Goal: Transaction & Acquisition: Purchase product/service

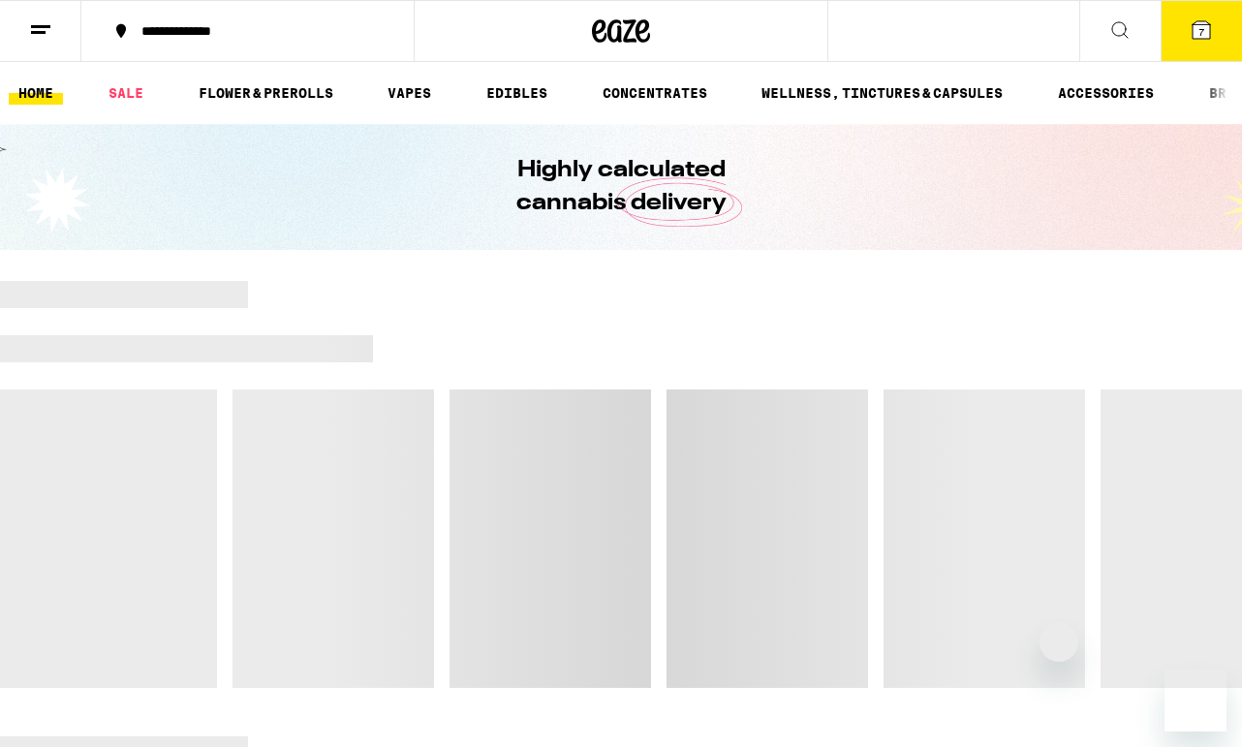
click at [1210, 32] on icon at bounding box center [1201, 29] width 17 height 17
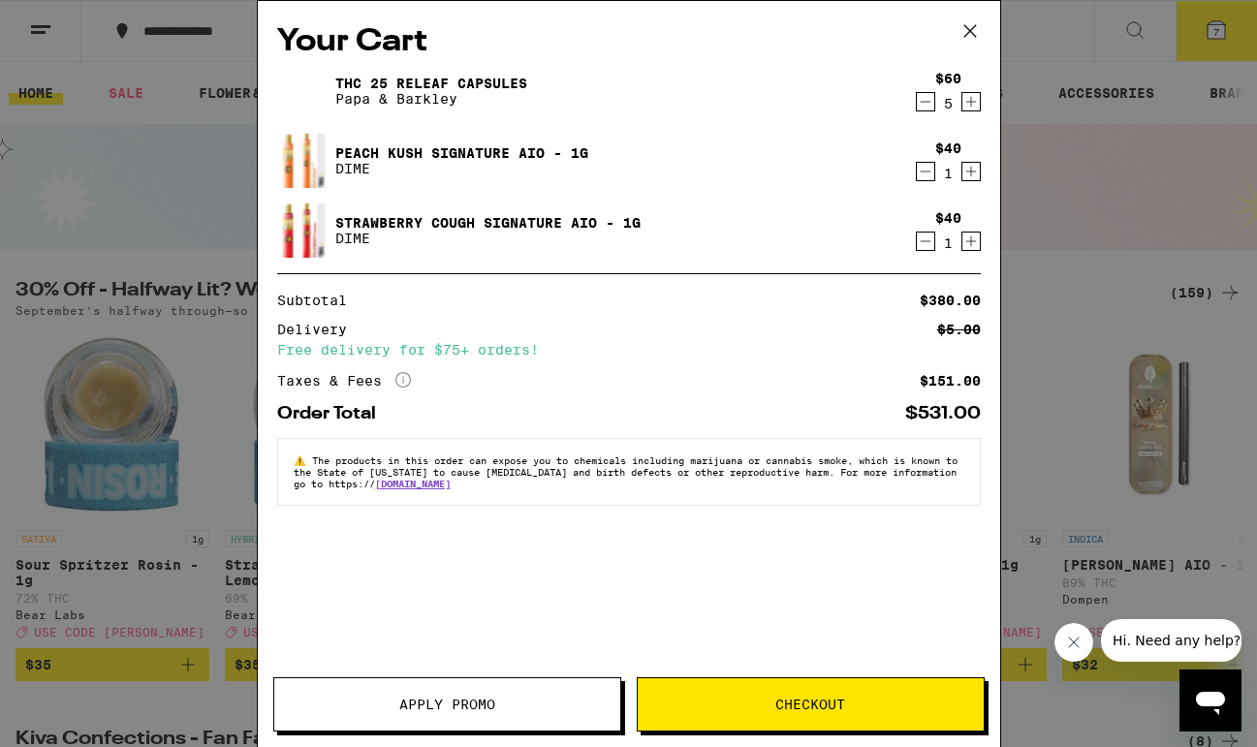
click at [926, 98] on icon "Decrement" at bounding box center [925, 101] width 17 height 23
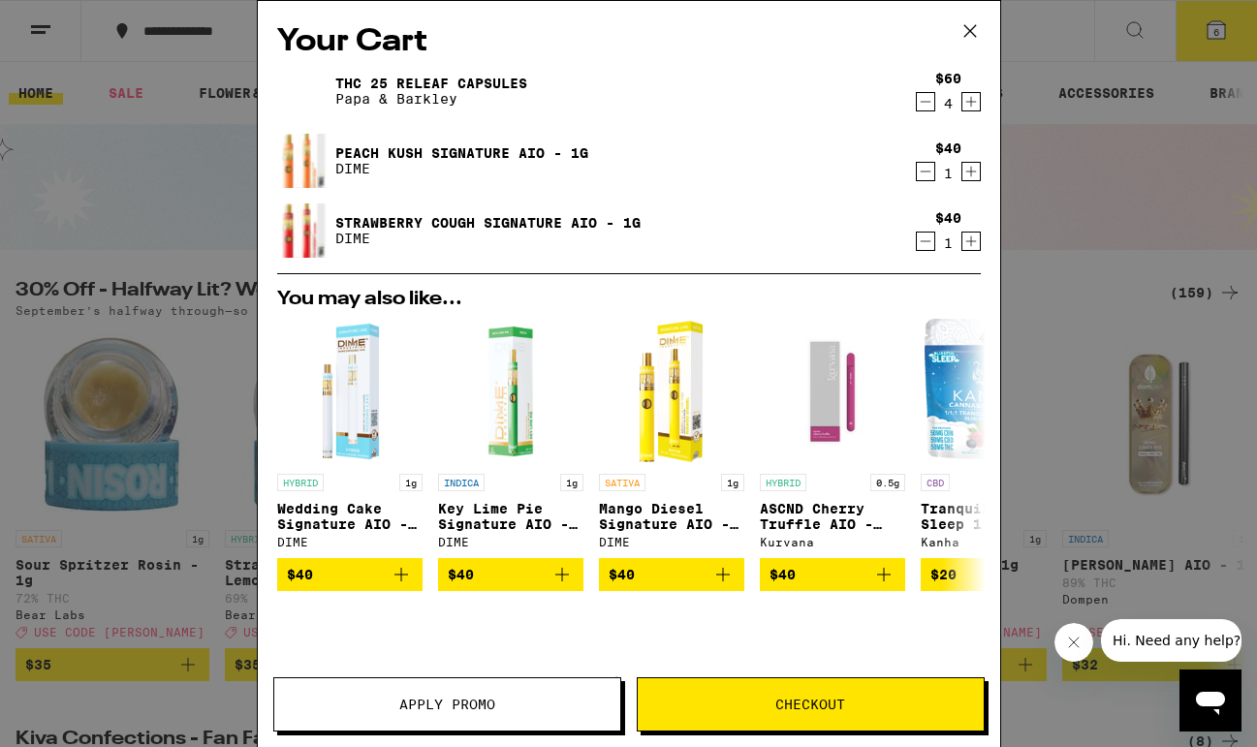
click at [935, 99] on div "4" at bounding box center [948, 104] width 26 height 16
click at [917, 100] on icon "Decrement" at bounding box center [925, 101] width 17 height 23
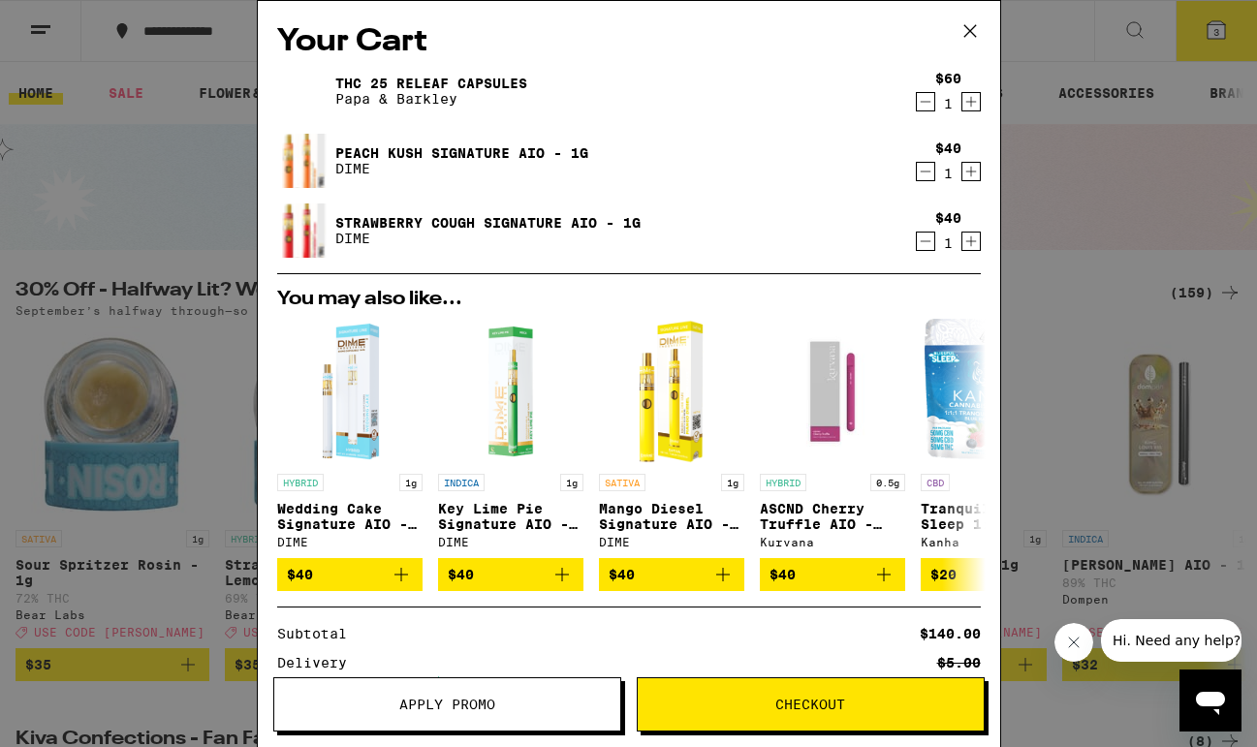
click at [487, 702] on span "Apply Promo" at bounding box center [447, 705] width 96 height 14
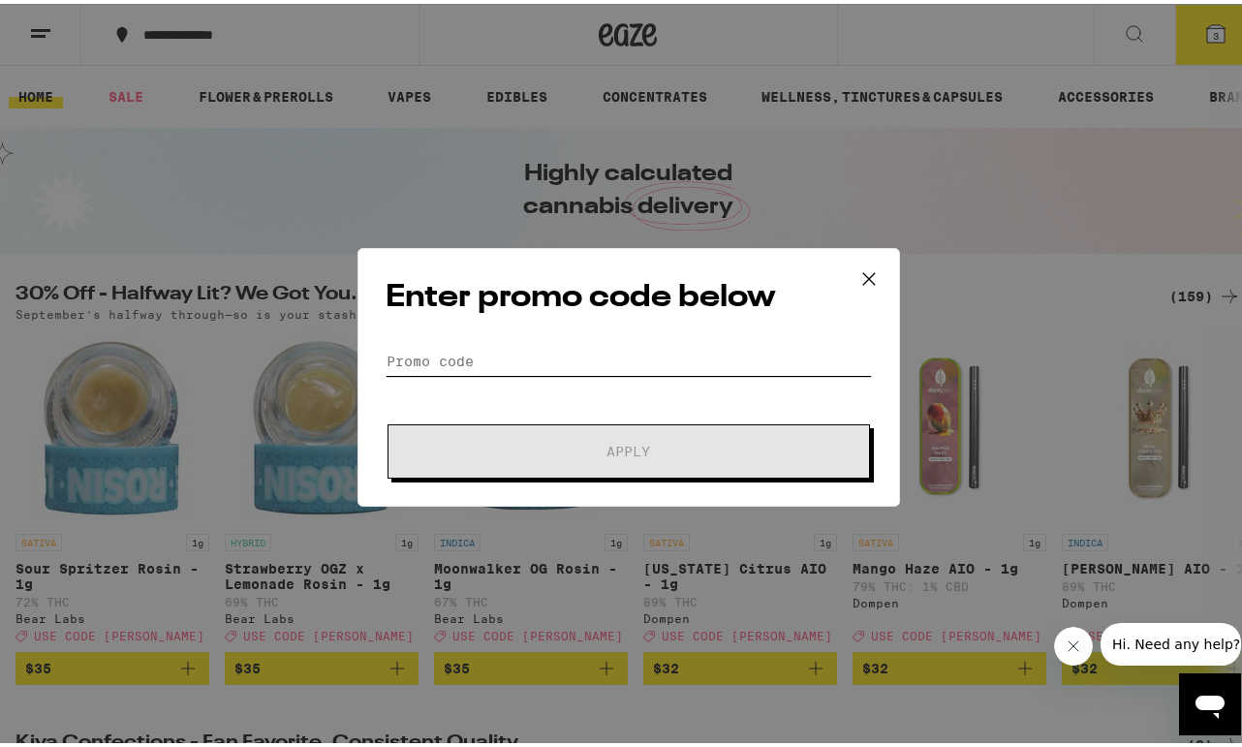
click at [452, 353] on input "Promo Code" at bounding box center [629, 357] width 486 height 29
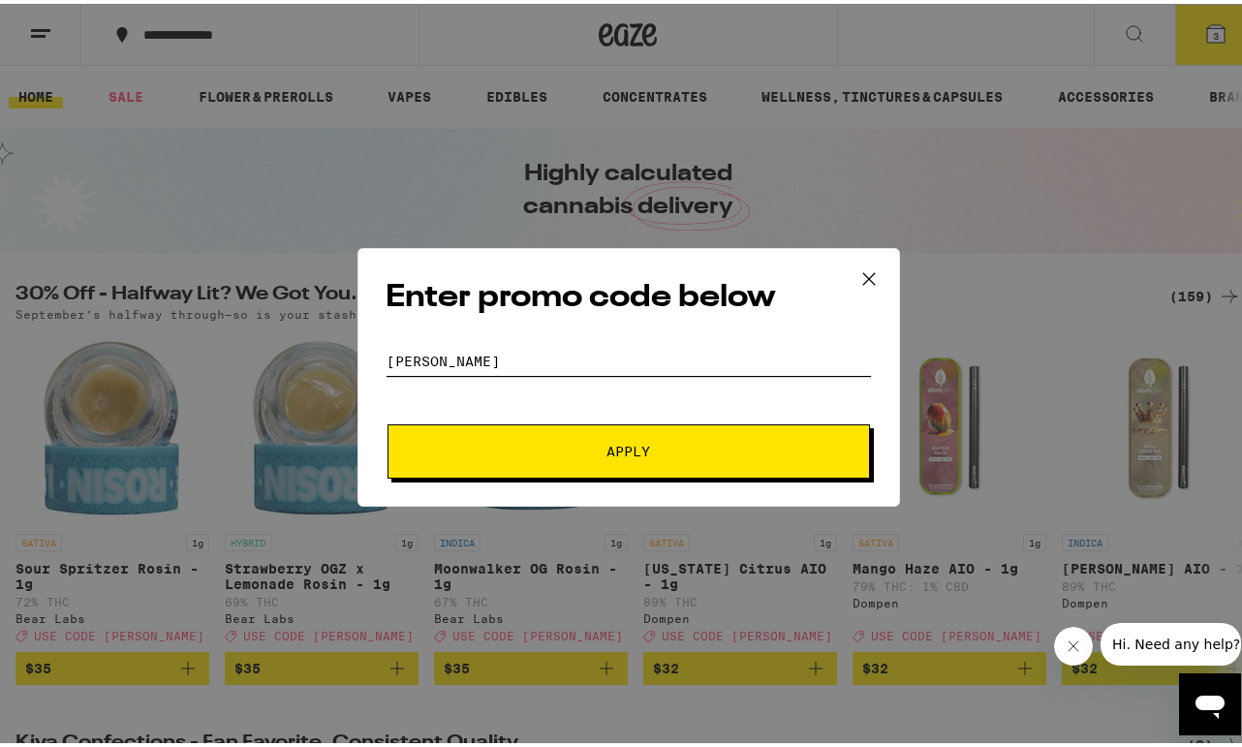
type input "[PERSON_NAME]"
click at [542, 481] on div "Enter promo code below Promo Code [PERSON_NAME] Apply" at bounding box center [629, 373] width 543 height 259
click at [550, 452] on span "Apply" at bounding box center [628, 448] width 349 height 14
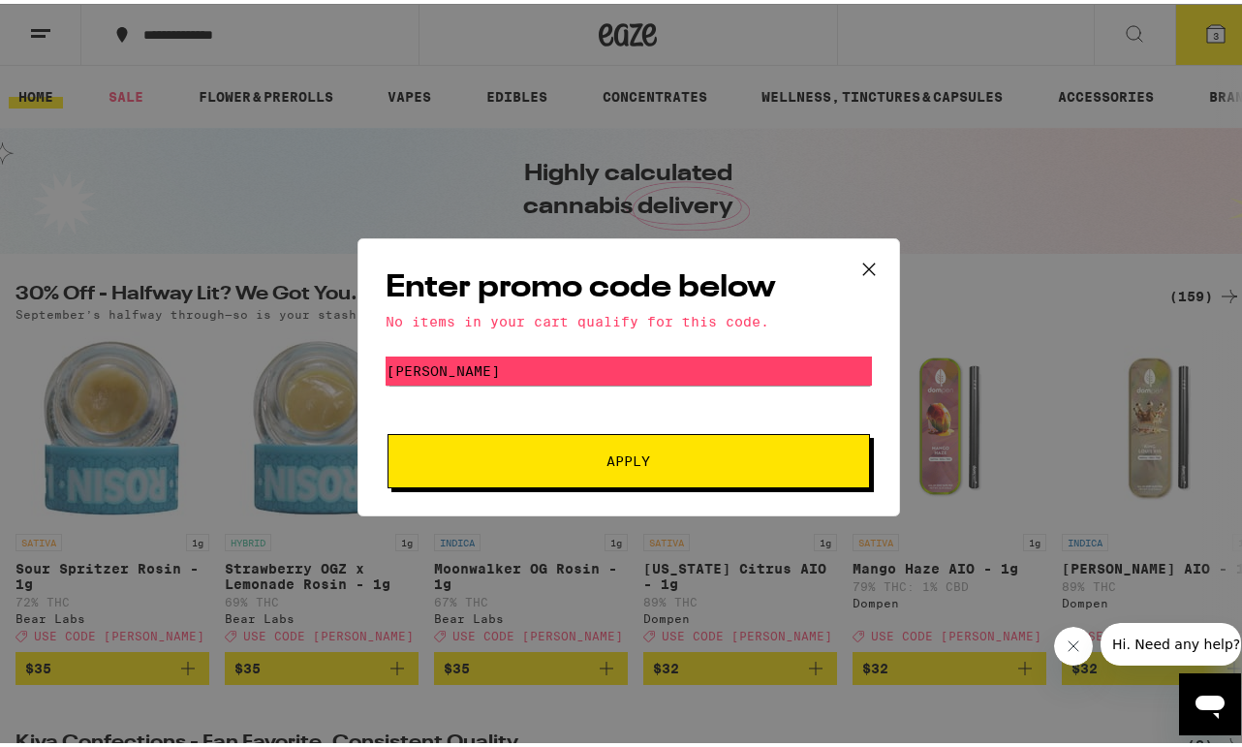
click at [865, 255] on icon at bounding box center [869, 265] width 29 height 29
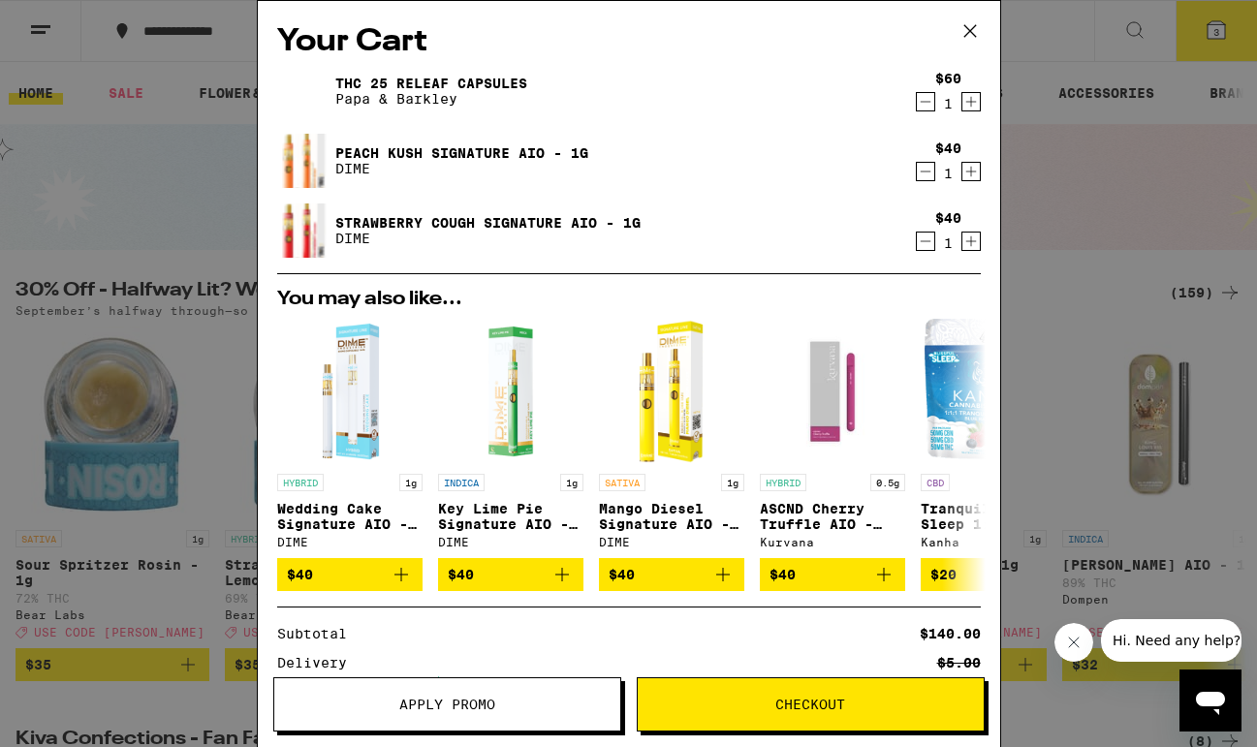
click at [917, 106] on icon "Decrement" at bounding box center [925, 101] width 17 height 23
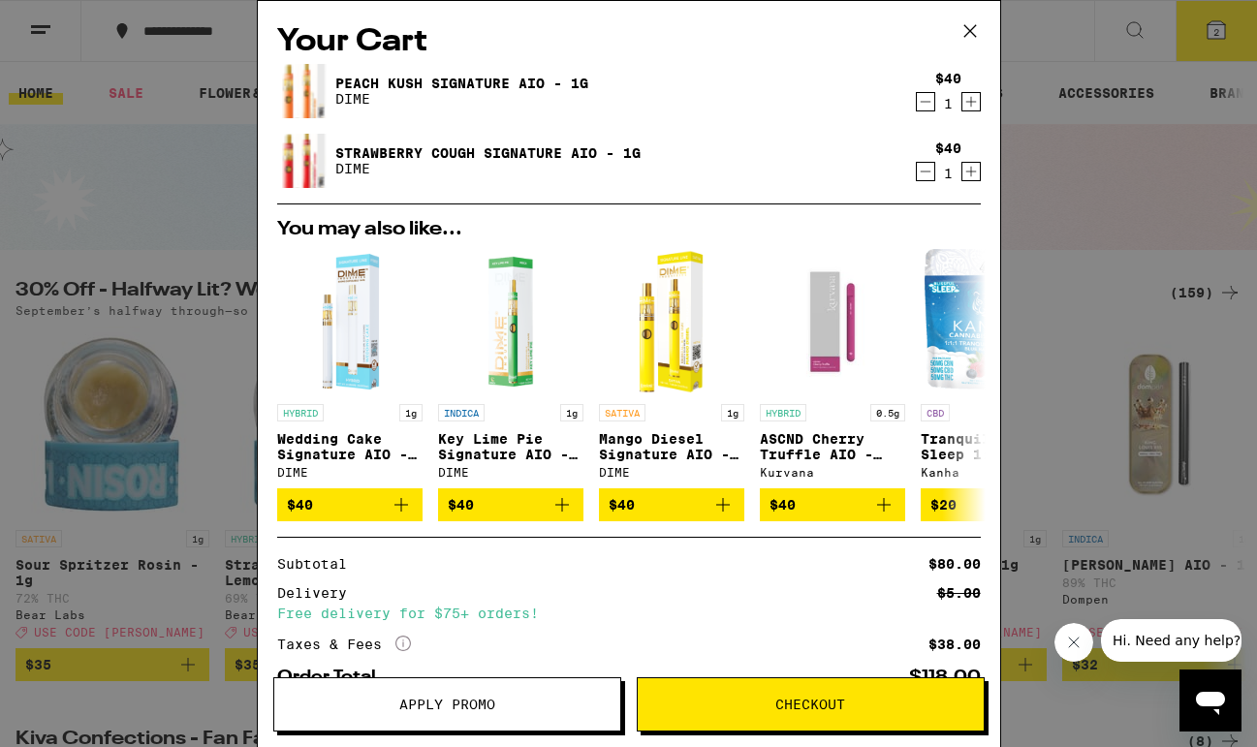
click at [763, 702] on span "Checkout" at bounding box center [811, 705] width 346 height 14
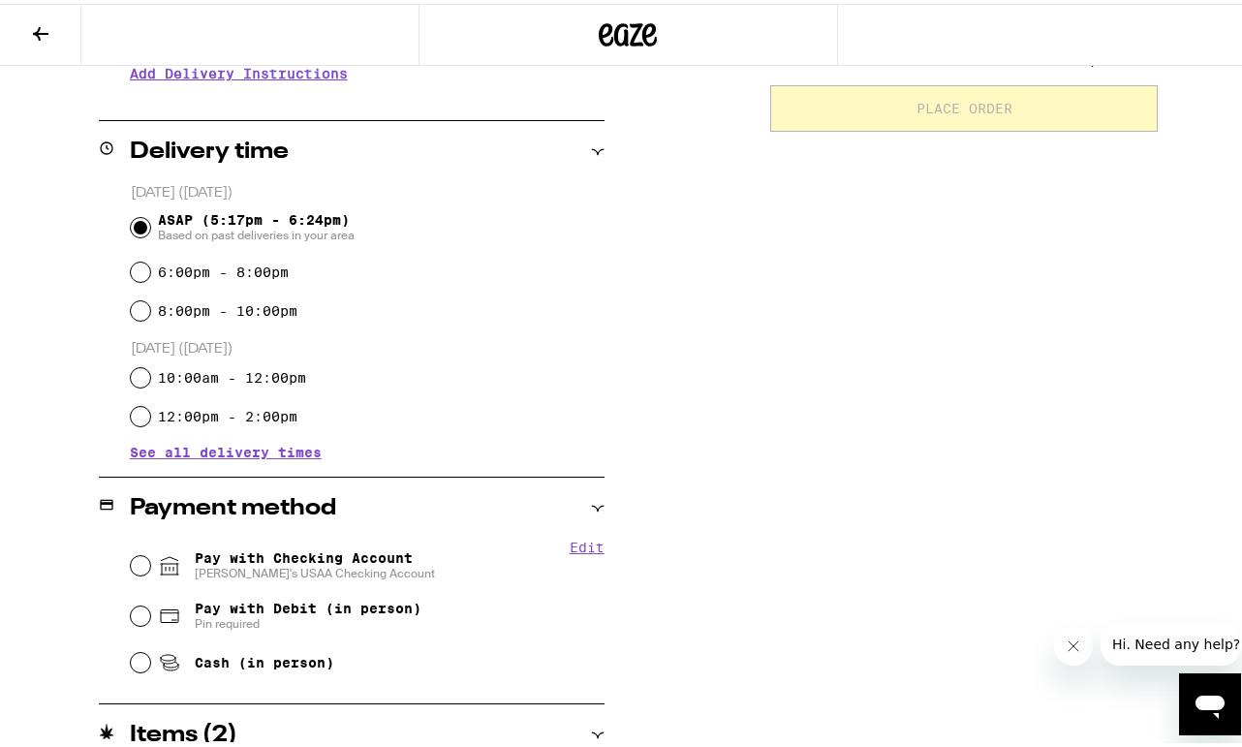
scroll to position [430, 0]
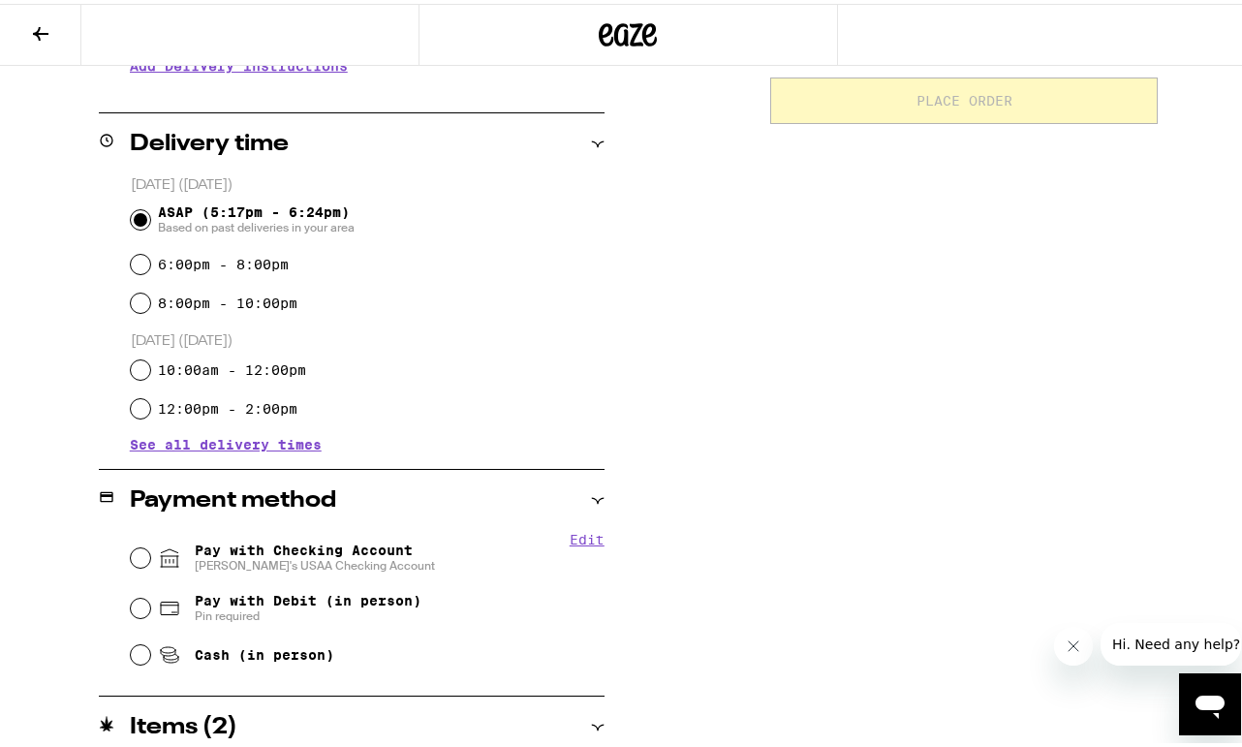
click at [268, 550] on span "Pay with Checking Account [PERSON_NAME]'s USAA Checking Account" at bounding box center [315, 554] width 240 height 31
click at [150, 550] on input "Pay with Checking Account [PERSON_NAME]'s USAA Checking Account" at bounding box center [140, 554] width 19 height 19
radio input "true"
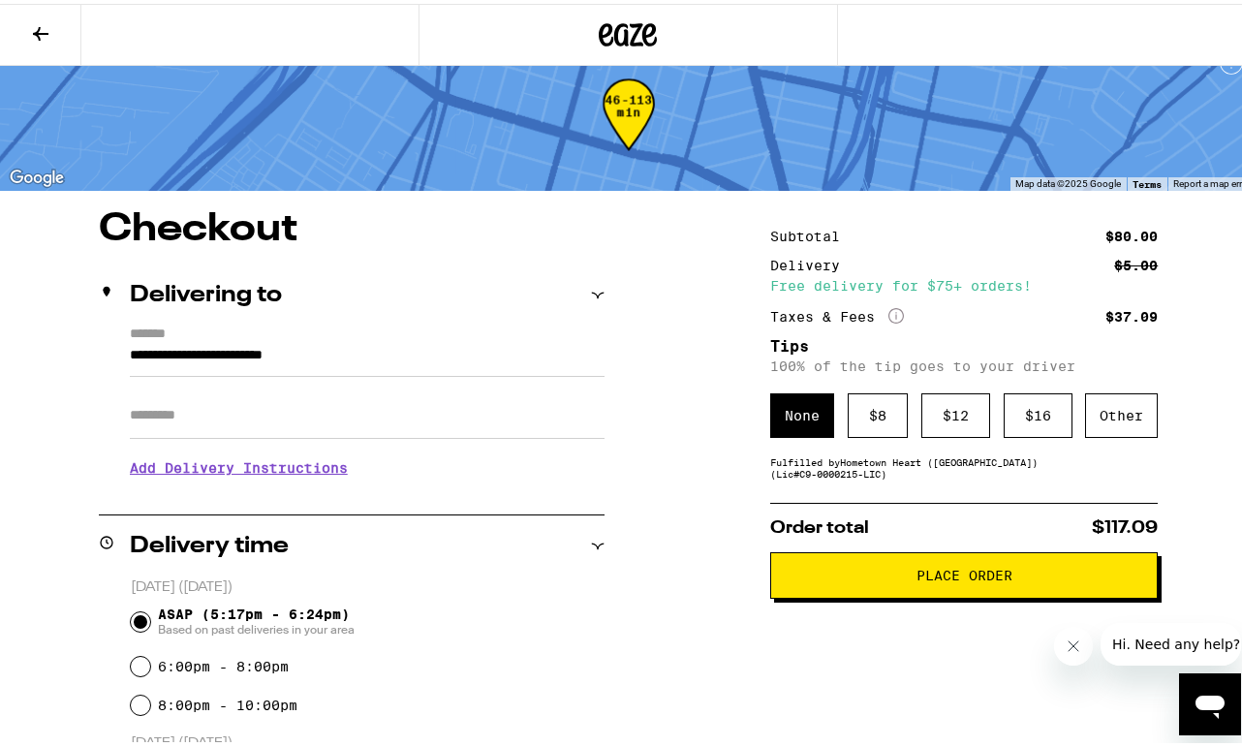
scroll to position [-1, 0]
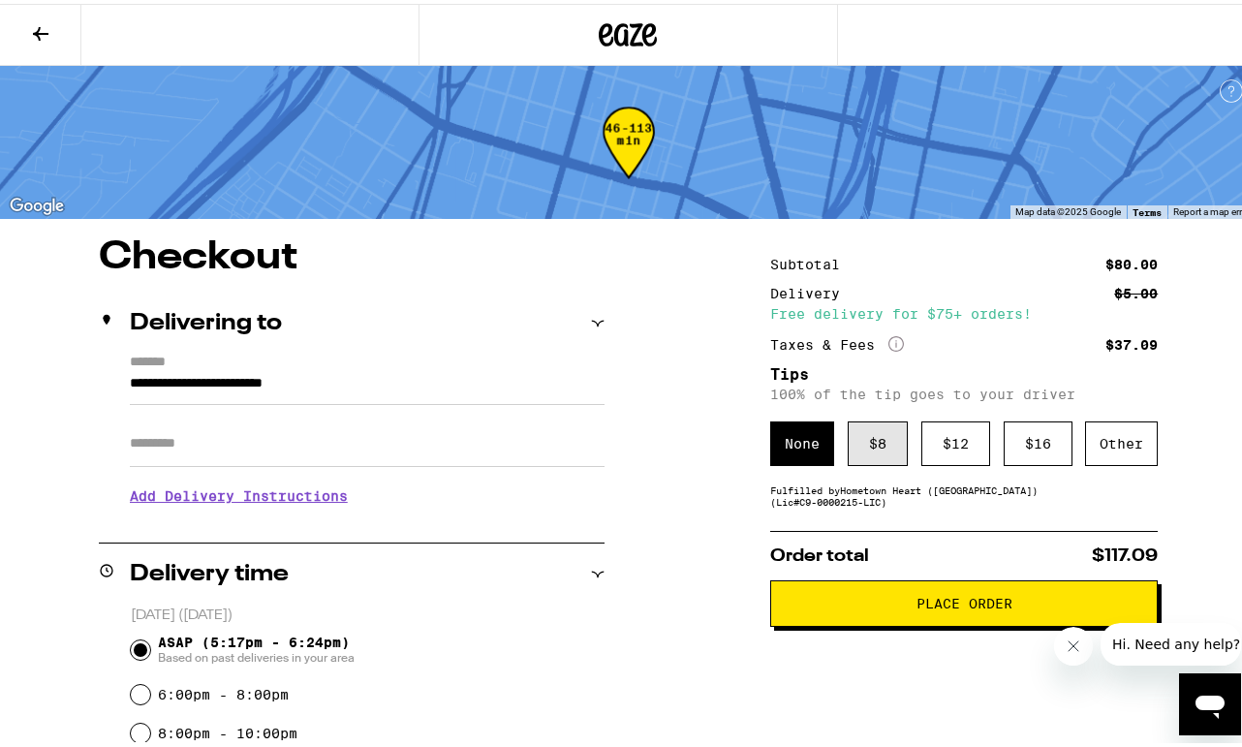
click at [863, 432] on div "$ 8" at bounding box center [878, 440] width 60 height 45
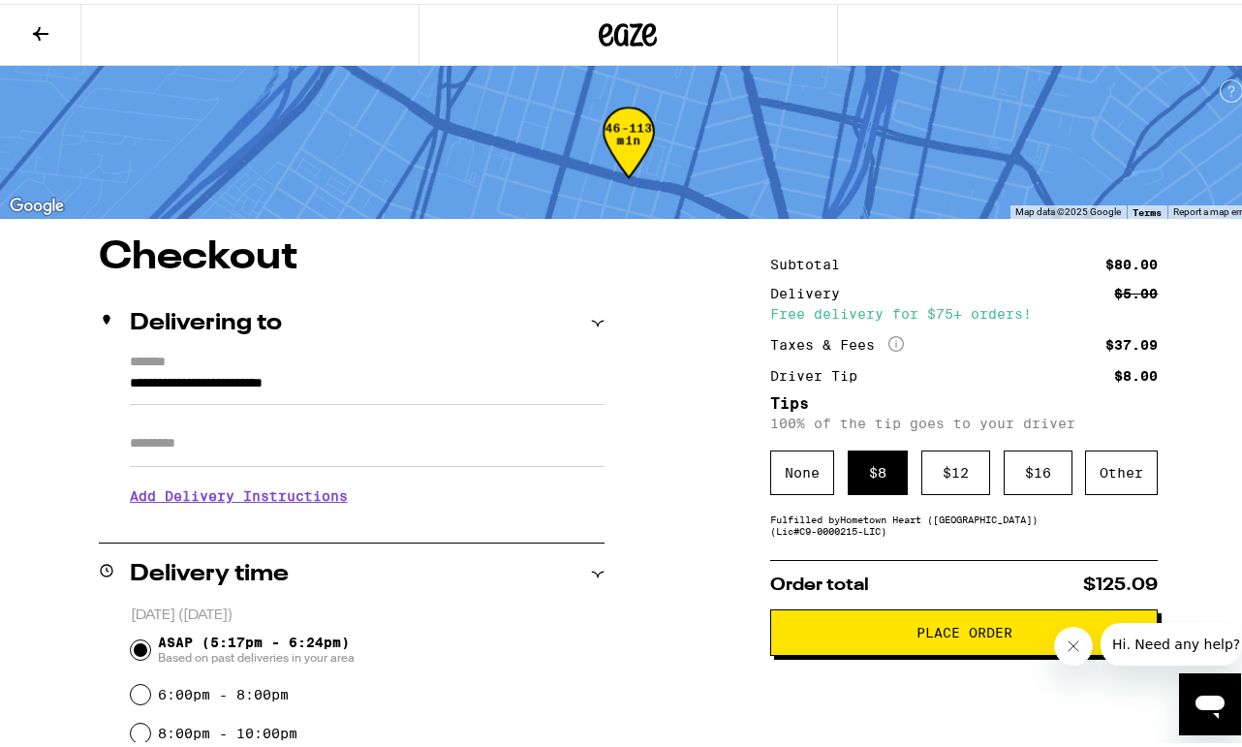
click at [885, 636] on span "Place Order" at bounding box center [964, 629] width 355 height 14
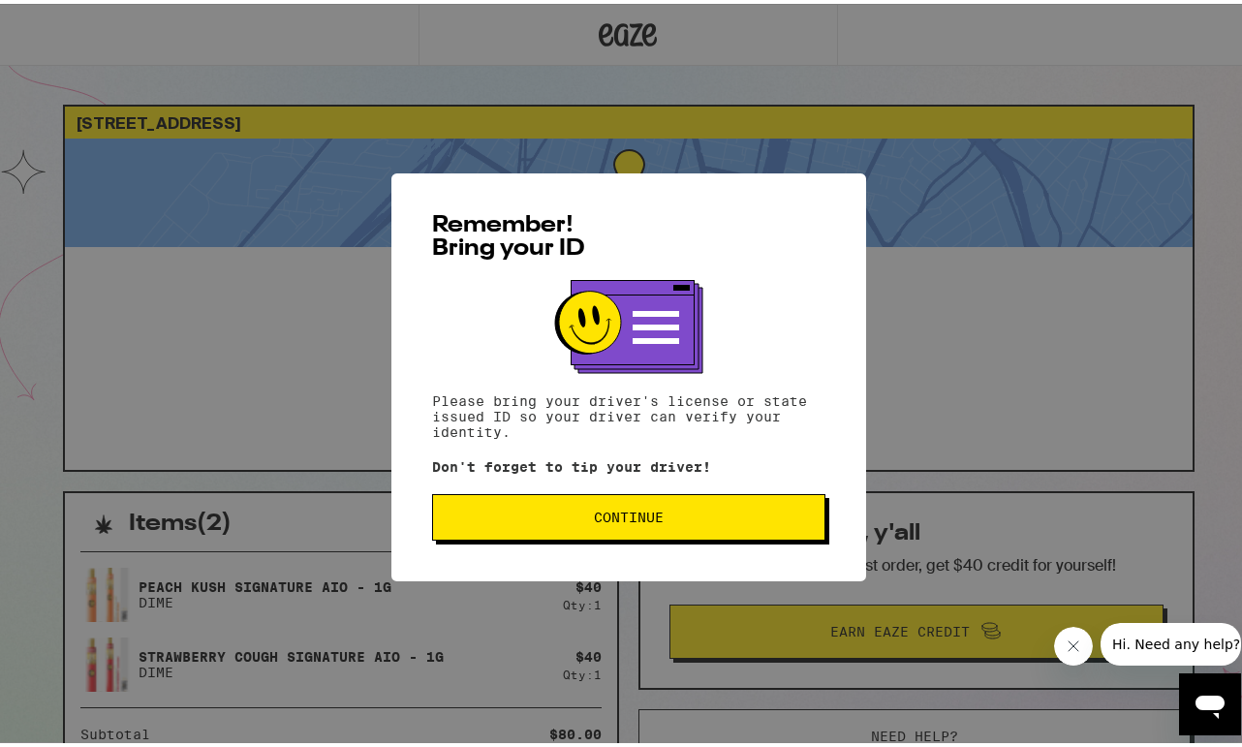
click at [559, 515] on span "Continue" at bounding box center [629, 514] width 360 height 14
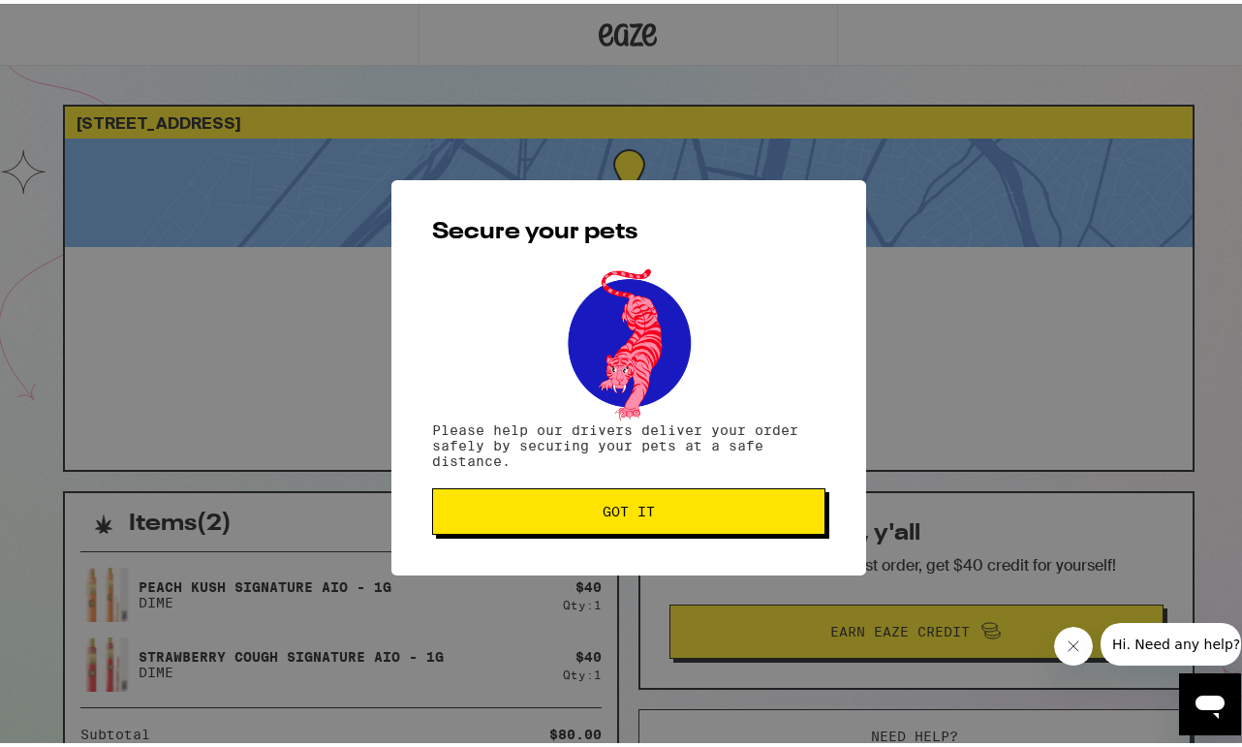
click at [559, 515] on span "Got it" at bounding box center [629, 508] width 360 height 14
